Goal: Task Accomplishment & Management: Manage account settings

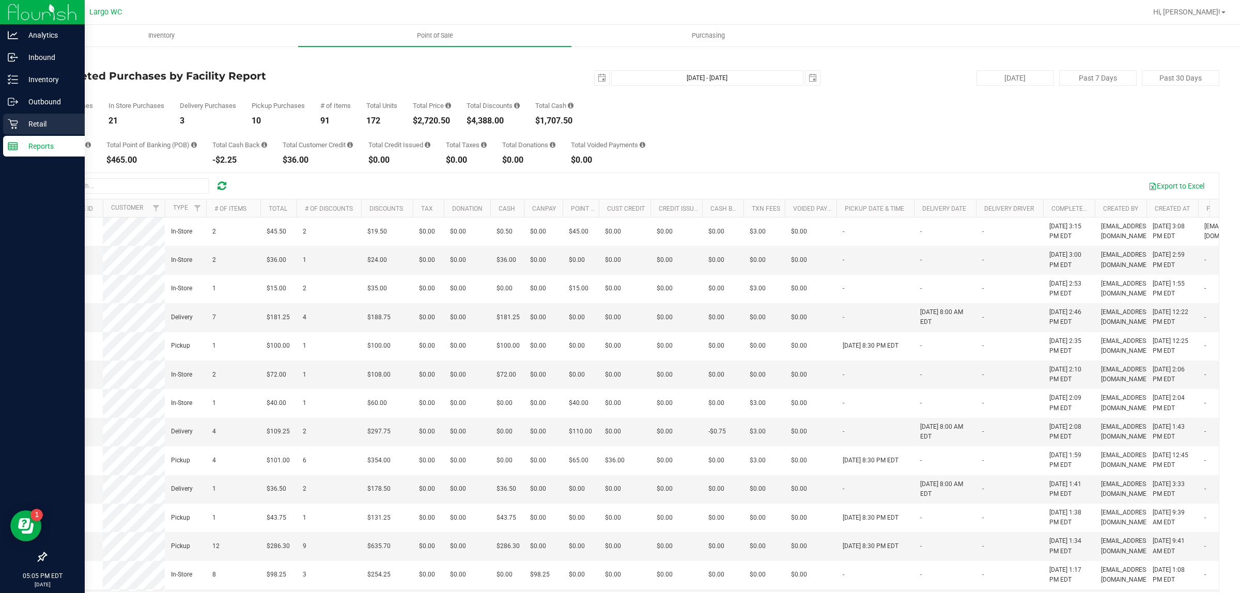
click at [8, 121] on icon at bounding box center [13, 124] width 10 height 10
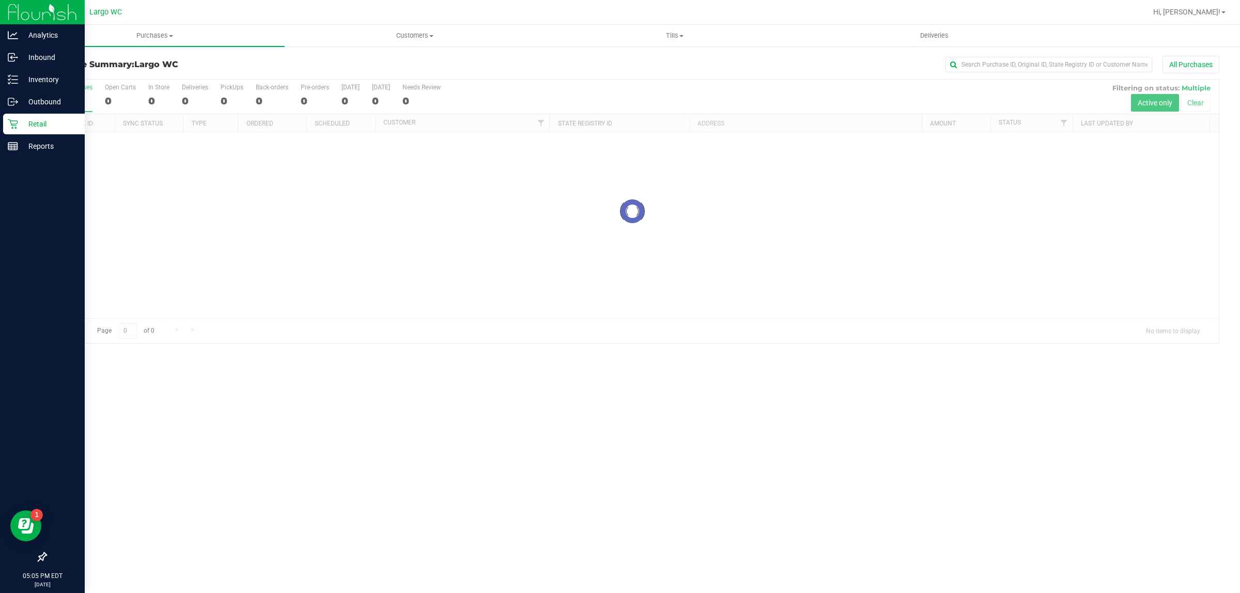
click at [308, 417] on div "Purchases Summary of purchases Fulfillment All purchases Customers All customer…" at bounding box center [633, 309] width 1216 height 569
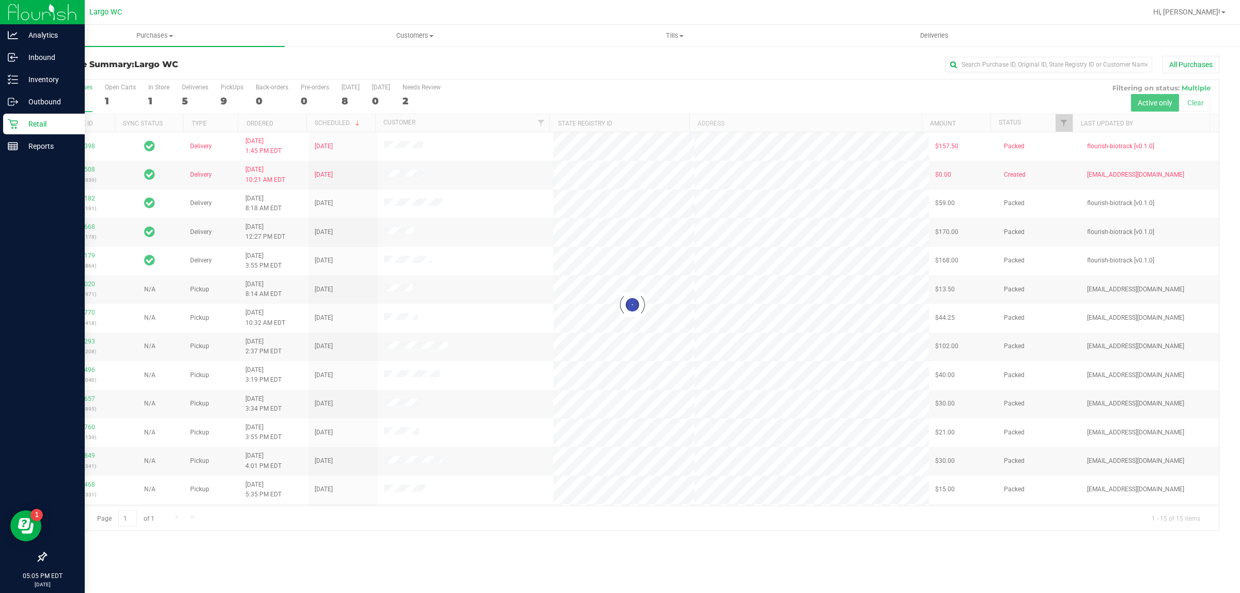
click at [159, 98] on div at bounding box center [632, 305] width 1173 height 451
click at [151, 86] on div at bounding box center [632, 305] width 1173 height 451
click at [152, 95] on div at bounding box center [632, 305] width 1173 height 451
click at [154, 101] on div at bounding box center [632, 305] width 1173 height 451
click at [149, 101] on div "1" at bounding box center [158, 101] width 21 height 12
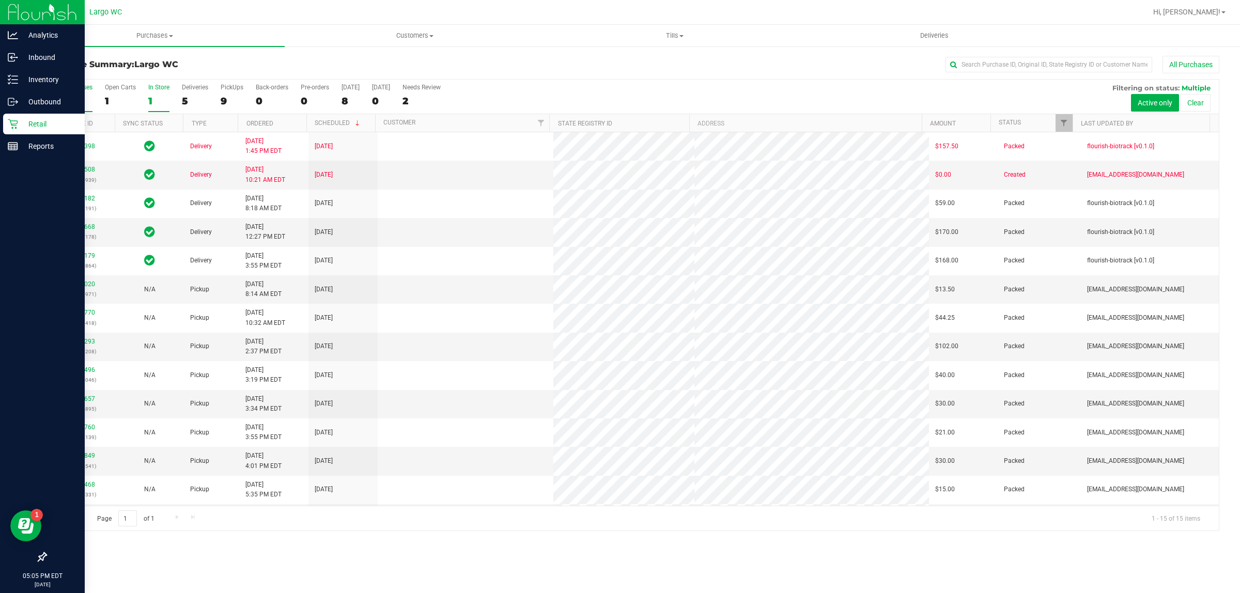
click at [0, 0] on input "In Store 1" at bounding box center [0, 0] width 0 height 0
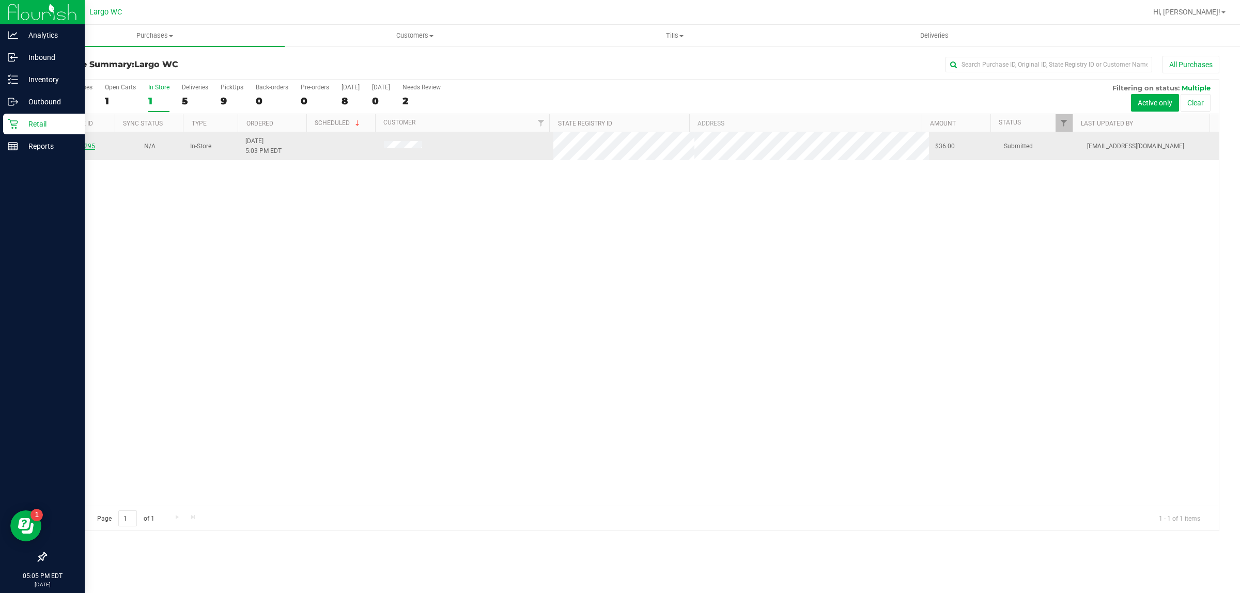
click at [79, 145] on link "12000295" at bounding box center [80, 146] width 29 height 7
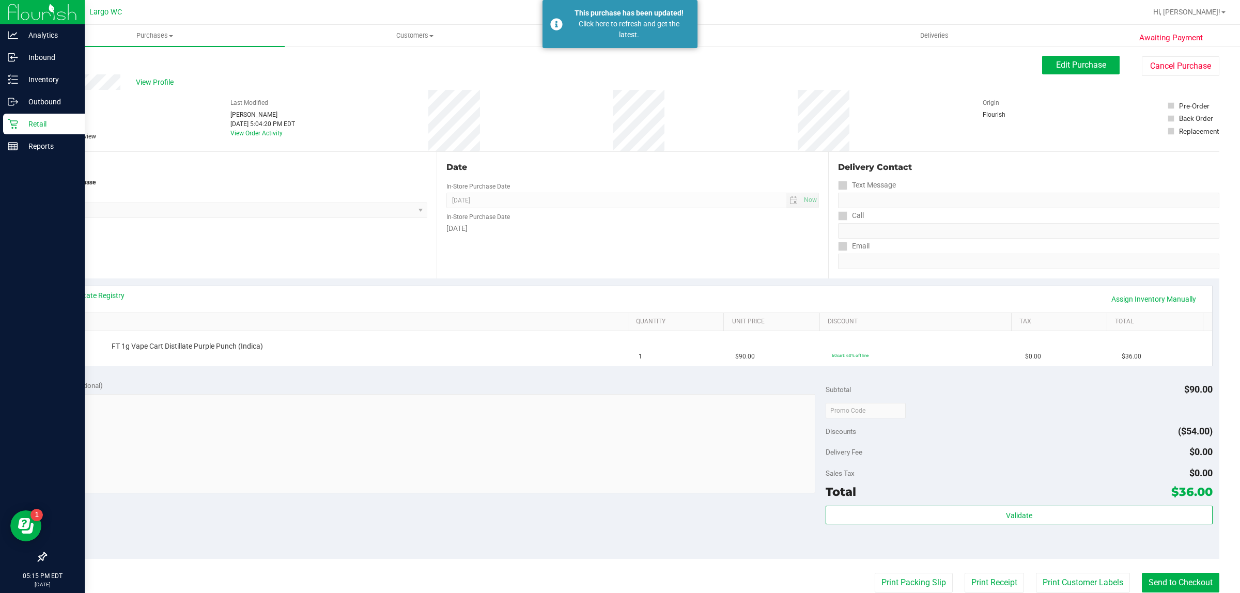
click at [48, 125] on p "Retail" at bounding box center [49, 124] width 62 height 12
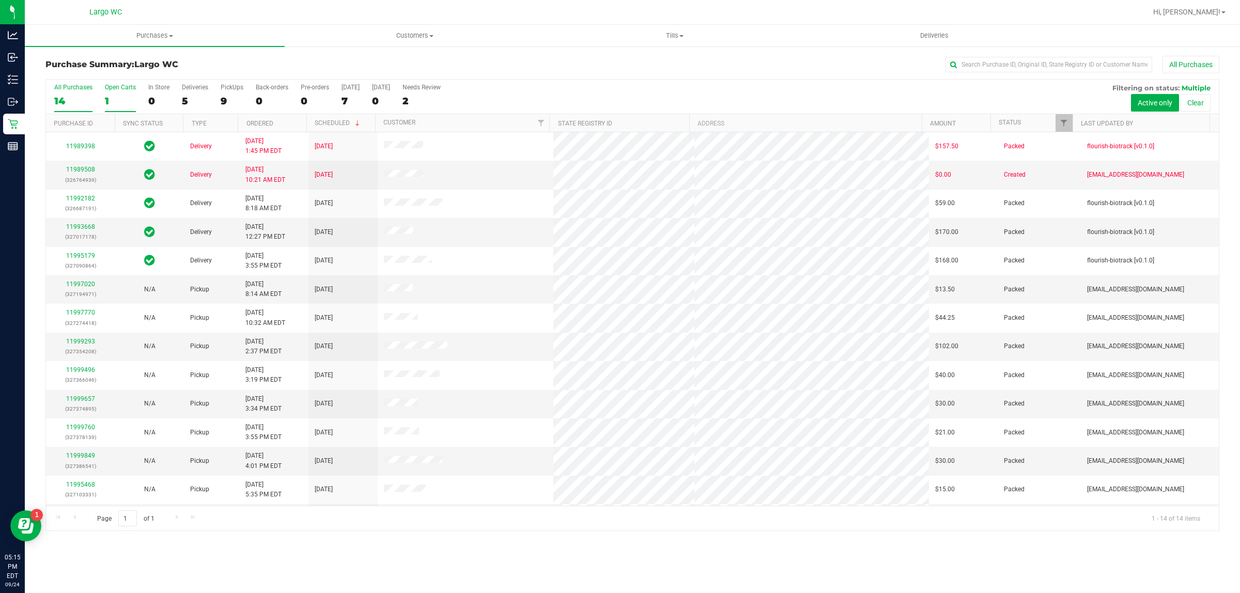
click at [132, 97] on div "1" at bounding box center [120, 101] width 31 height 12
click at [0, 0] on input "Open Carts 1" at bounding box center [0, 0] width 0 height 0
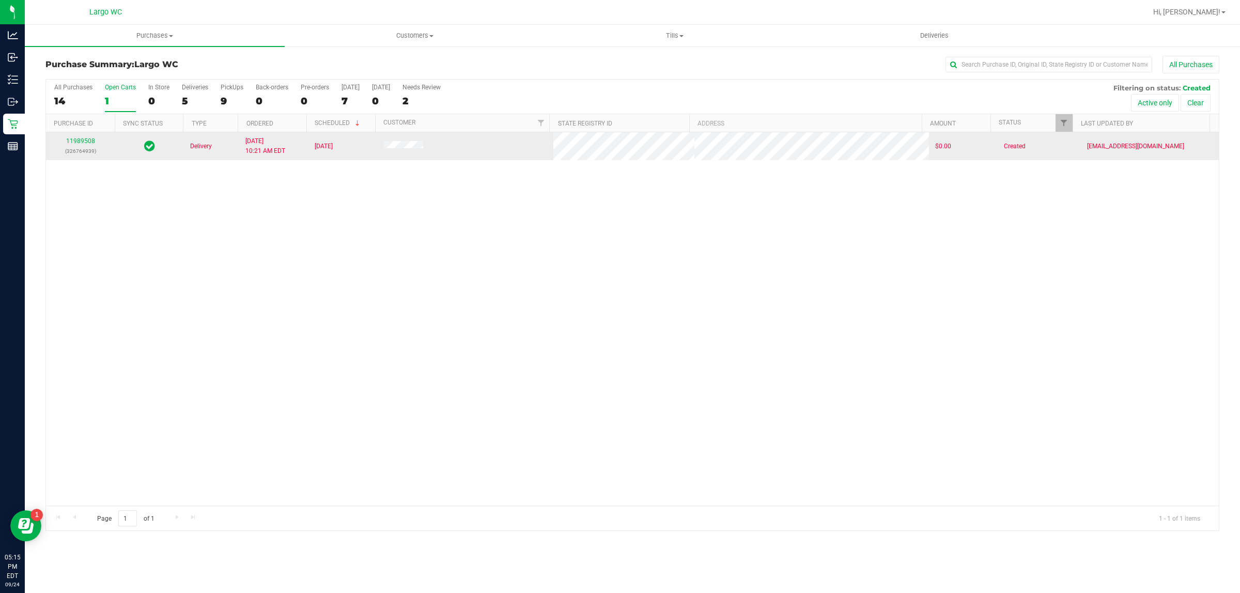
click at [81, 135] on td "11989508 (326764939)" at bounding box center [80, 146] width 69 height 28
click at [80, 140] on link "11989508" at bounding box center [80, 140] width 29 height 7
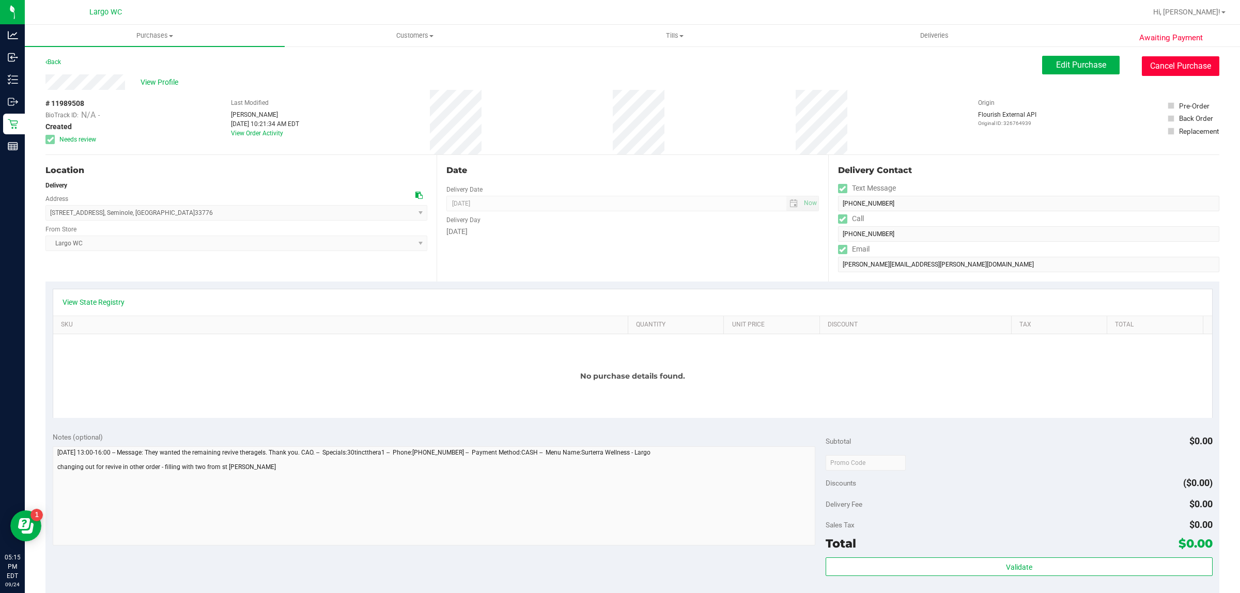
click at [1188, 60] on button "Cancel Purchase" at bounding box center [1181, 66] width 78 height 20
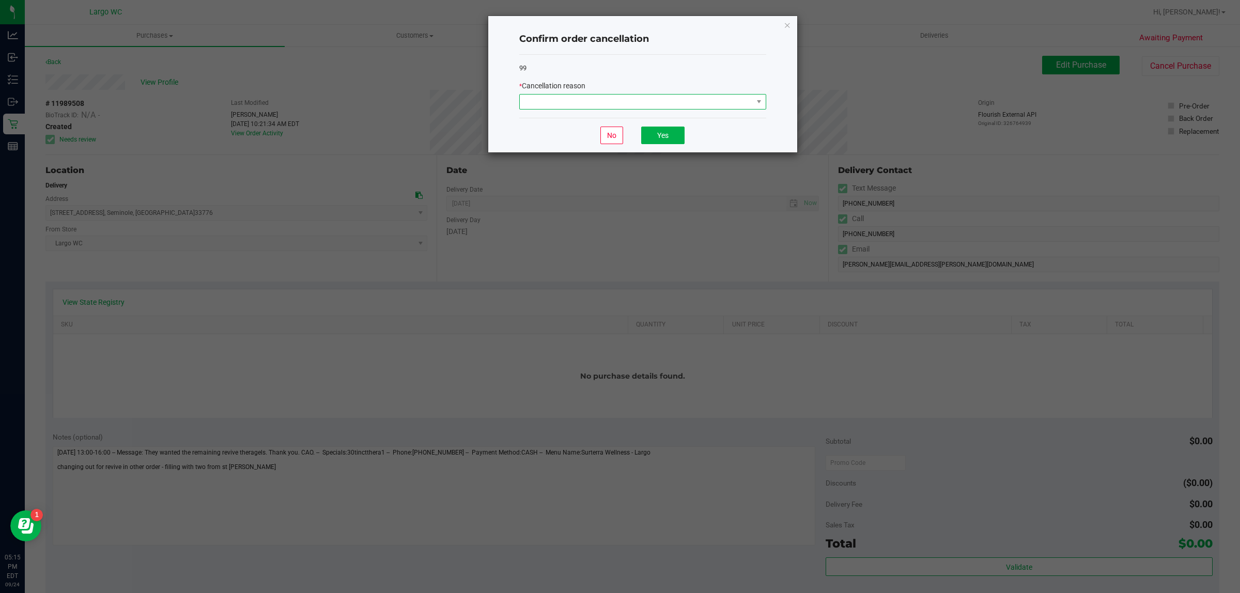
click at [750, 102] on span at bounding box center [636, 102] width 233 height 14
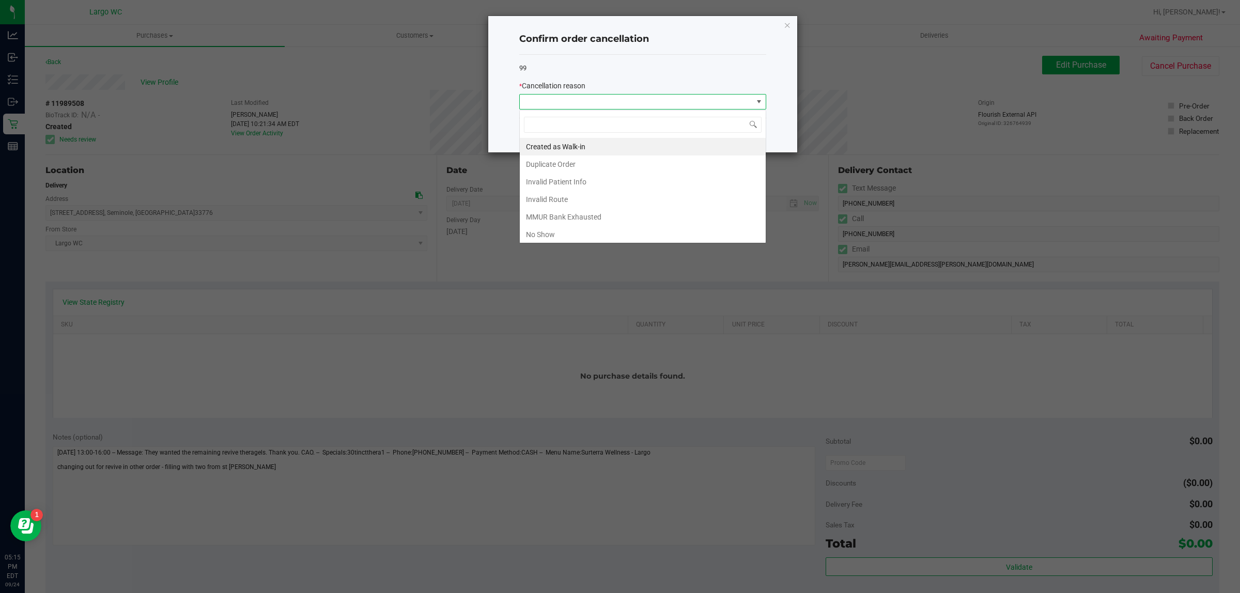
scroll to position [16, 247]
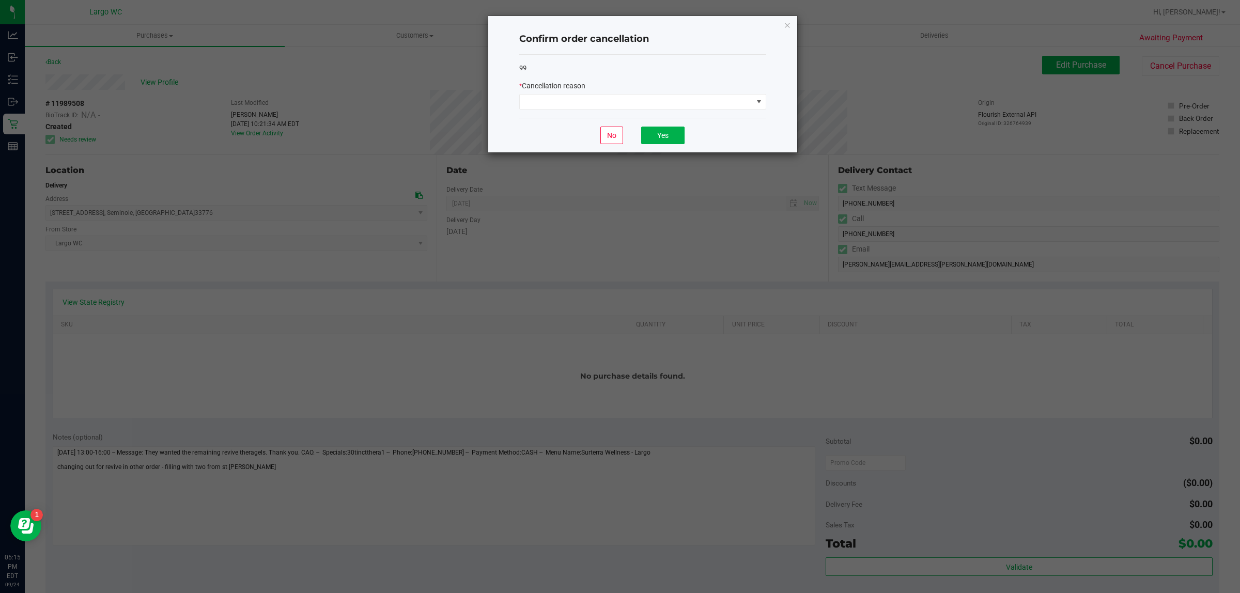
click at [782, 24] on div "Confirm order cancellation 99 * Cancellation reason No Yes" at bounding box center [642, 84] width 309 height 136
click at [789, 23] on icon "Close" at bounding box center [787, 25] width 7 height 12
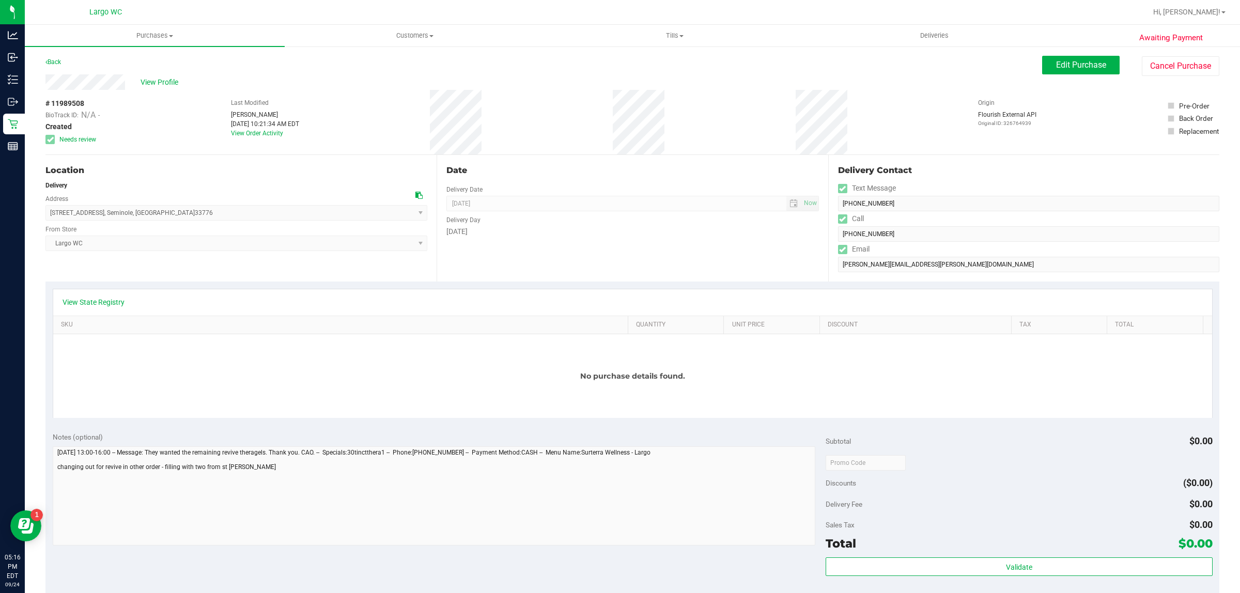
click at [753, 87] on div "View Profile" at bounding box center [543, 82] width 997 height 16
click at [51, 58] on link "Back" at bounding box center [53, 61] width 16 height 7
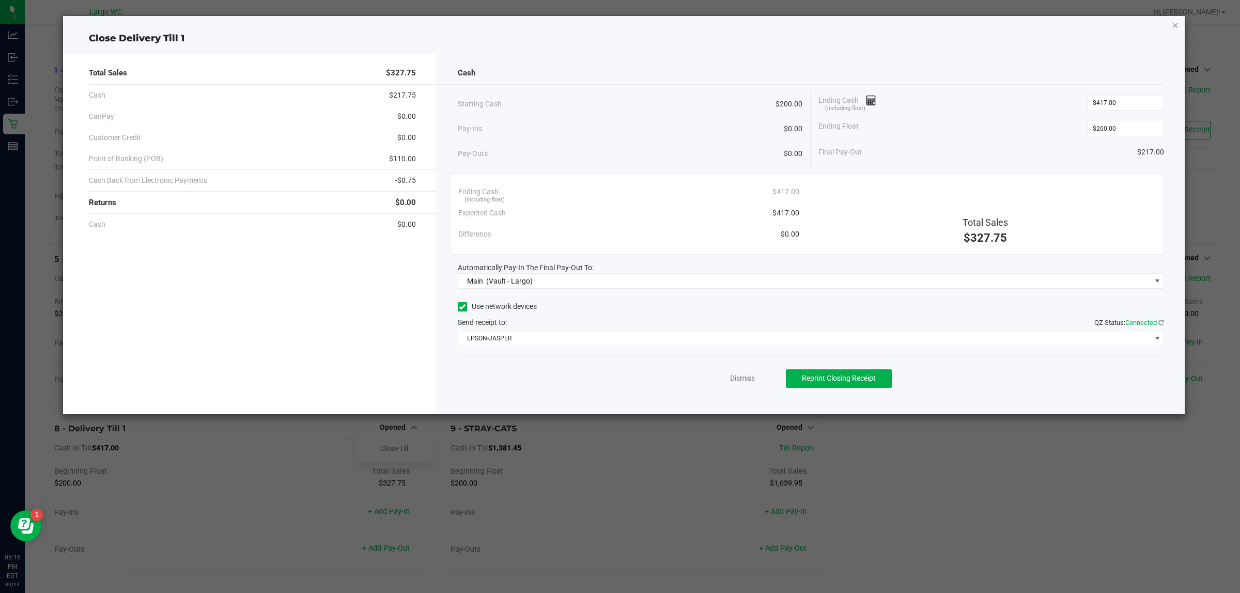
click at [1177, 25] on icon "button" at bounding box center [1175, 25] width 7 height 12
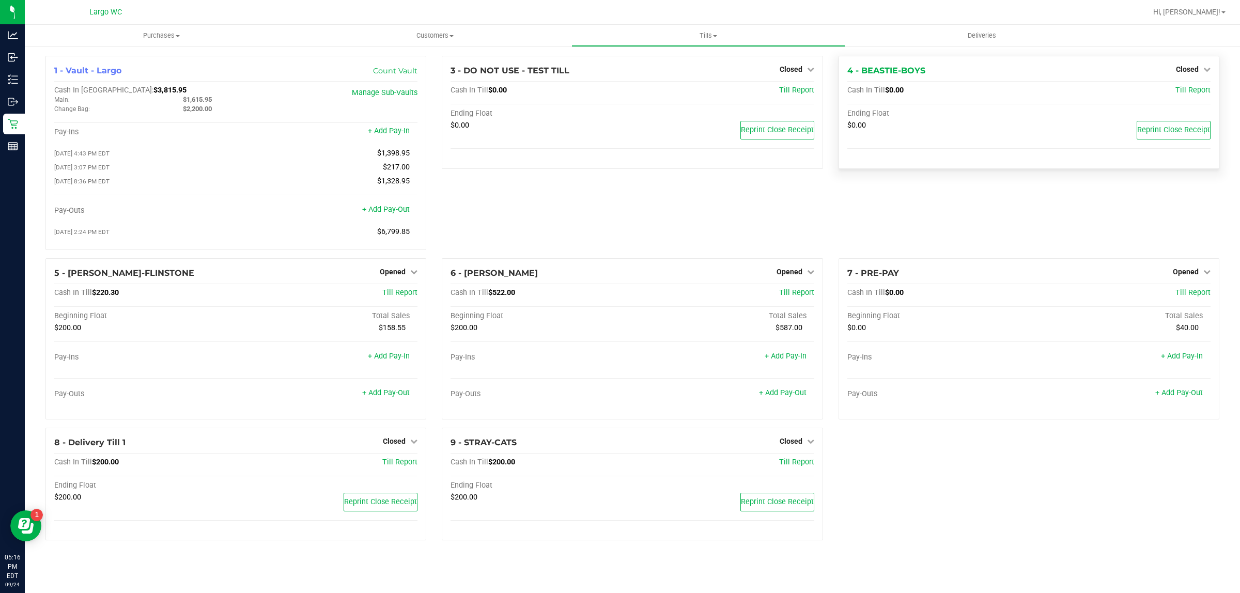
drag, startPoint x: 861, startPoint y: 203, endPoint x: 898, endPoint y: 148, distance: 65.9
click at [867, 195] on div "4 - BEASTIE-BOYS Closed Open Till Cash In Till $0.00 Till Report Ending Float $…" at bounding box center [1029, 157] width 396 height 203
click at [960, 468] on div "1 - Vault - Largo Count Vault Cash In Vault: $3,815.95 Main: $1,615.95 Change B…" at bounding box center [633, 302] width 1190 height 493
